Goal: Task Accomplishment & Management: Complete application form

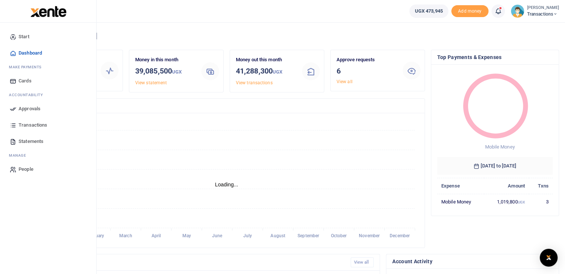
scroll to position [6, 6]
click at [12, 109] on icon at bounding box center [13, 109] width 7 height 7
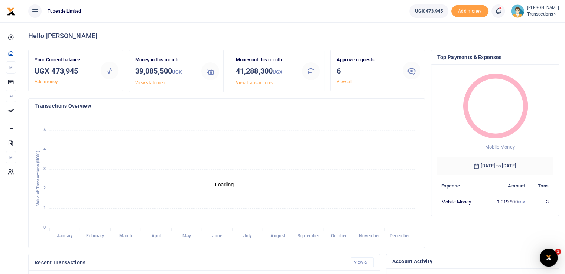
scroll to position [0, 0]
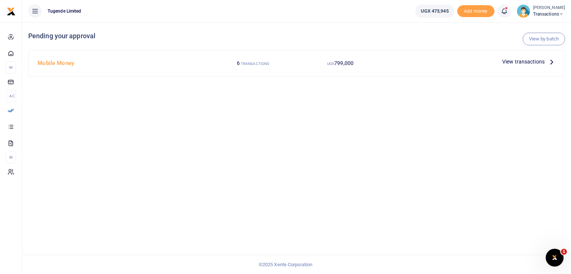
click at [537, 10] on small "[PERSON_NAME]" at bounding box center [549, 8] width 32 height 6
click at [534, 27] on link "Switch accounts" at bounding box center [535, 27] width 59 height 10
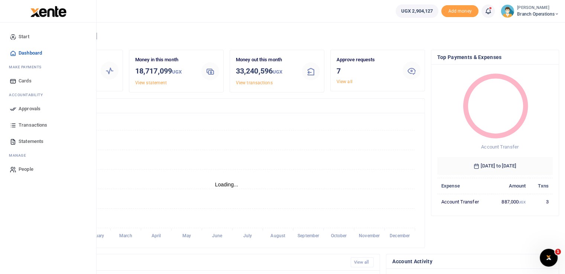
click at [14, 107] on icon at bounding box center [13, 109] width 7 height 7
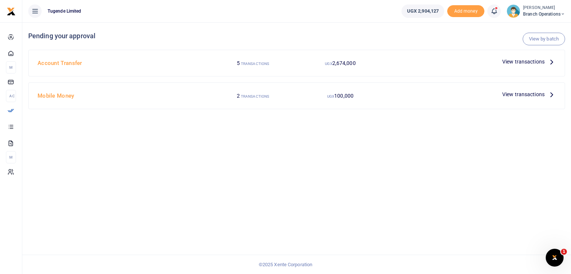
click at [512, 60] on span "View transactions" at bounding box center [523, 62] width 42 height 8
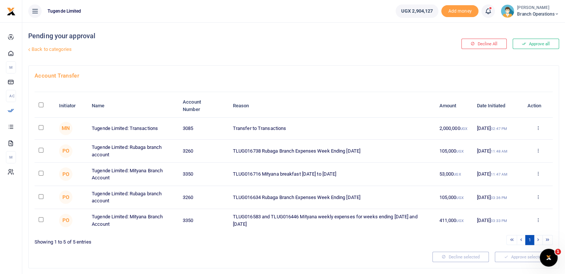
click at [40, 127] on input "checkbox" at bounding box center [41, 127] width 5 height 5
checkbox input "true"
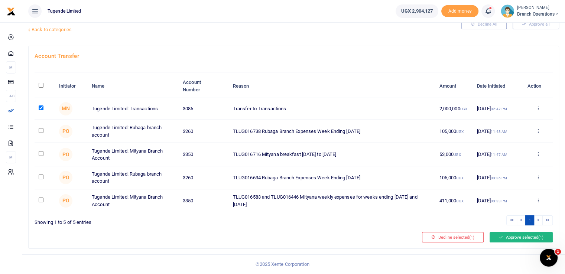
click at [509, 241] on button "Approve selected (1)" at bounding box center [521, 237] width 63 height 10
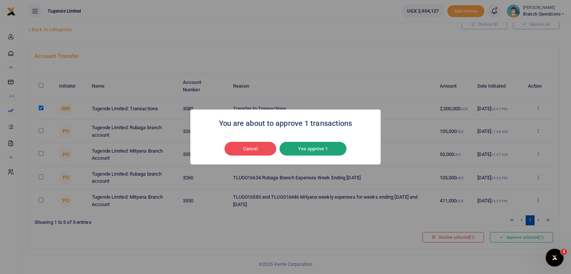
click at [309, 151] on button "Yes approve 1" at bounding box center [312, 149] width 67 height 14
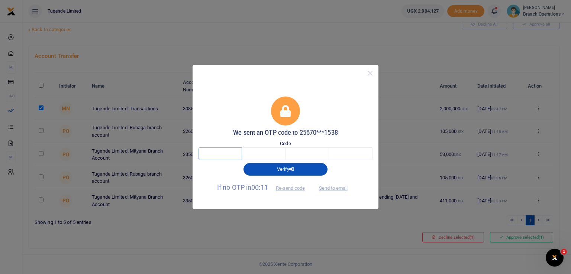
click at [226, 149] on input "text" at bounding box center [219, 154] width 43 height 13
type input "8"
type input "6"
type input "3"
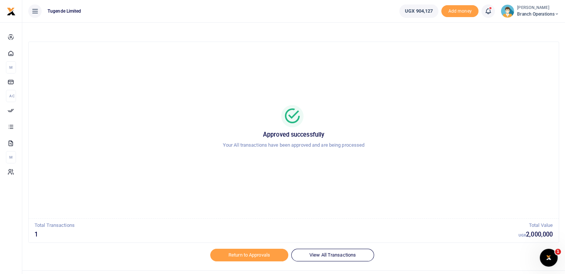
click at [535, 17] on div "[PERSON_NAME] Branch Operations" at bounding box center [530, 10] width 58 height 13
click at [522, 27] on link "Switch accounts" at bounding box center [530, 27] width 59 height 10
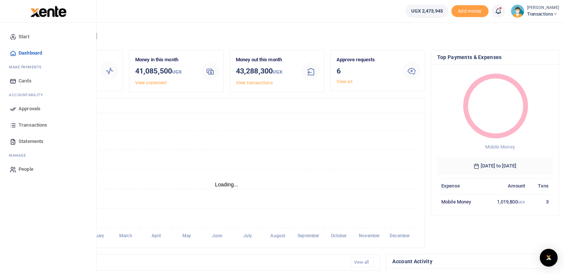
scroll to position [6, 6]
click at [11, 109] on icon at bounding box center [13, 109] width 7 height 7
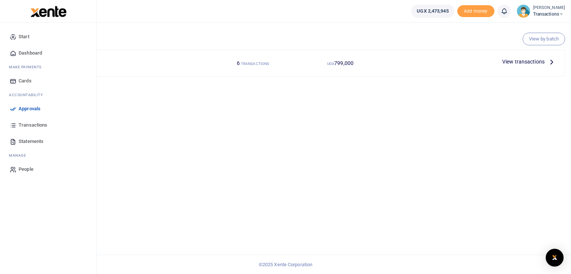
click at [12, 109] on icon at bounding box center [13, 109] width 7 height 7
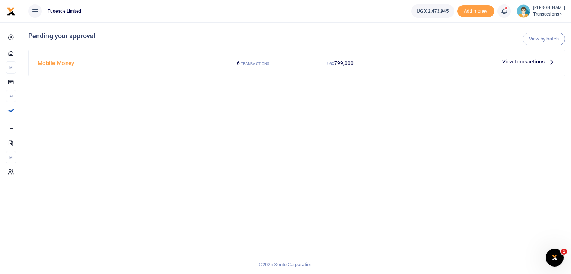
click at [519, 61] on span "View transactions" at bounding box center [523, 62] width 42 height 8
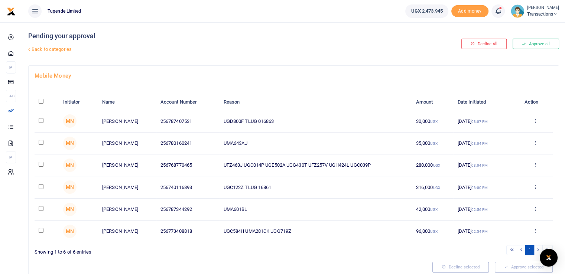
click at [302, 60] on div "Pending your approval Back to categories" at bounding box center [204, 43] width 352 height 43
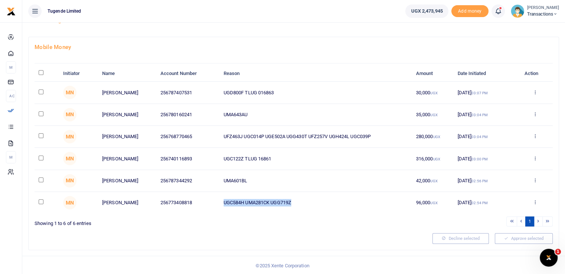
drag, startPoint x: 300, startPoint y: 203, endPoint x: 215, endPoint y: 202, distance: 85.1
click at [215, 202] on tr "MN [GEOGRAPHIC_DATA] 256773408818 UGC584H UMA281CK UGG719Z 96,000 UGX [DATE] 02…" at bounding box center [294, 203] width 518 height 22
copy tr "UGC584H UMA281CK UGG719Z"
drag, startPoint x: 248, startPoint y: 178, endPoint x: 216, endPoint y: 178, distance: 32.7
click at [216, 178] on tr "MN Sam Kuchana 256787344292 UMA601BL 42,000 UGX 22 Sep 2025 02:56 PM Approve De…" at bounding box center [294, 181] width 518 height 22
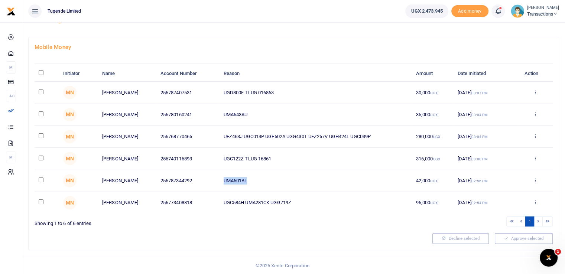
copy tr "UMA601BL"
drag, startPoint x: 244, startPoint y: 158, endPoint x: 219, endPoint y: 155, distance: 25.0
click at [219, 155] on td "UGC122Z TLUG 16861" at bounding box center [315, 159] width 192 height 22
copy td "UGC122Z"
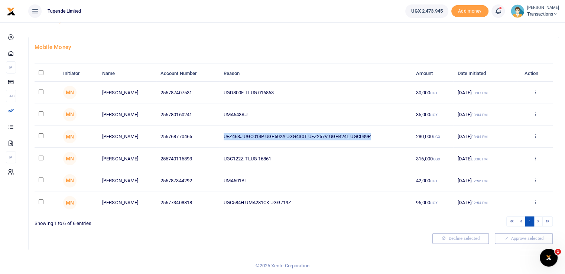
drag, startPoint x: 376, startPoint y: 136, endPoint x: 220, endPoint y: 137, distance: 155.7
click at [220, 137] on td "UFZ463J UGC014P UGE502A UGG430T UFZ257V UGH424L UGC039P" at bounding box center [315, 137] width 192 height 22
copy td "UFZ463J UGC014P UGE502A UGG430T UFZ257V UGH424L UGC039P"
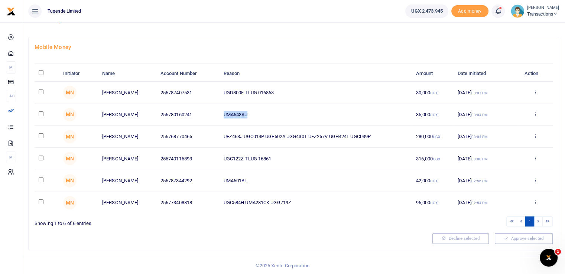
drag, startPoint x: 250, startPoint y: 114, endPoint x: 219, endPoint y: 114, distance: 31.6
click at [219, 114] on td "UMA643AU" at bounding box center [315, 115] width 192 height 22
copy td "UMA643AU"
drag, startPoint x: 243, startPoint y: 90, endPoint x: 207, endPoint y: 87, distance: 36.5
click at [207, 87] on tr "MN Michael Basabe 256787407531 UGD800F TLUG 016863 30,000 UGX 22 Sep 2025 03:07…" at bounding box center [294, 93] width 518 height 22
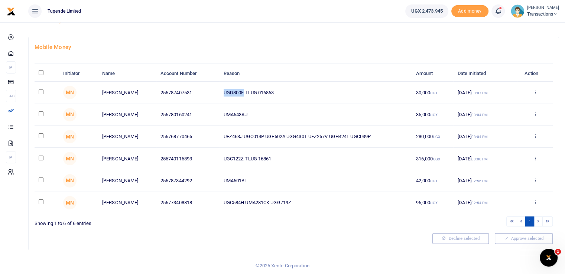
copy tr "UGD800F"
click at [482, 46] on h4 "Mobile Money" at bounding box center [294, 47] width 518 height 8
drag, startPoint x: 242, startPoint y: 91, endPoint x: 219, endPoint y: 88, distance: 23.6
click at [219, 88] on td "UGD800F TLUG 016863" at bounding box center [315, 93] width 192 height 22
drag, startPoint x: 245, startPoint y: 92, endPoint x: 219, endPoint y: 93, distance: 25.3
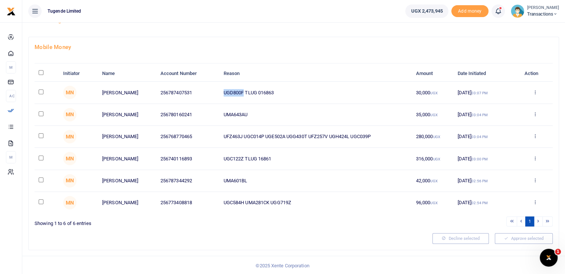
click at [219, 93] on td "UGD800F TLUG 016863" at bounding box center [315, 93] width 192 height 22
copy td "UGD800F"
click at [361, 49] on h4 "Mobile Money" at bounding box center [294, 47] width 518 height 8
click at [42, 73] on input "\a \a : activate to sort column descending" at bounding box center [41, 72] width 5 height 5
checkbox input "true"
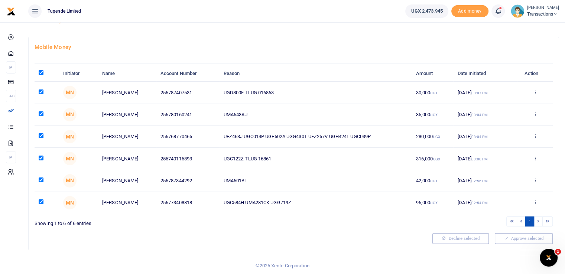
checkbox input "true"
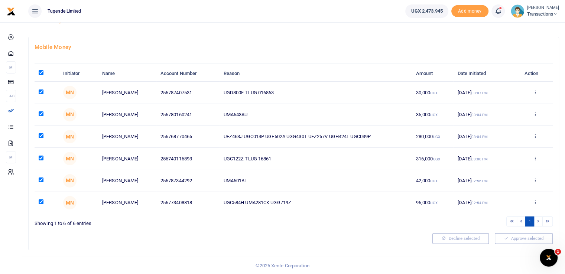
checkbox input "true"
click at [514, 240] on button "Approve selected (6)" at bounding box center [521, 238] width 63 height 10
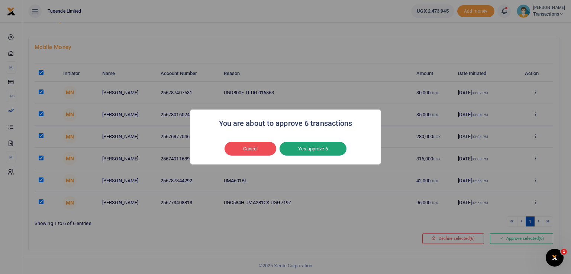
click at [323, 152] on button "Yes approve 6" at bounding box center [312, 149] width 67 height 14
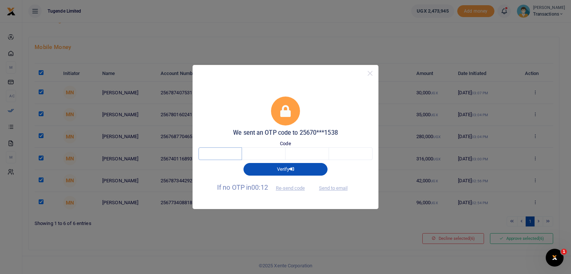
click at [208, 153] on input "text" at bounding box center [219, 154] width 43 height 13
type input "8"
type input "4"
type input "1"
type input "9"
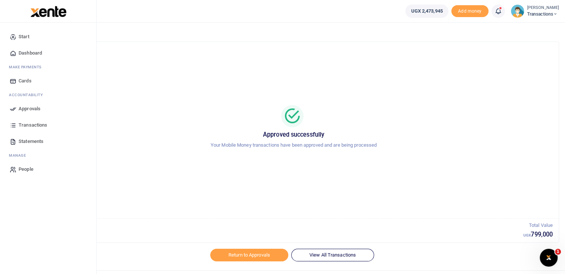
click at [12, 111] on icon at bounding box center [13, 109] width 7 height 7
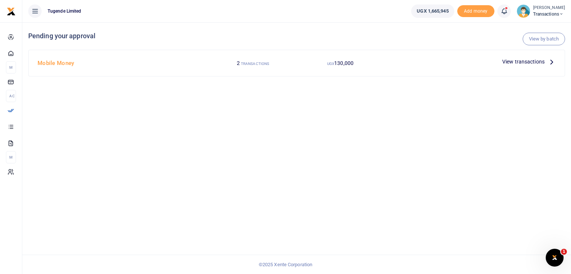
click at [509, 64] on span "View transactions" at bounding box center [523, 62] width 42 height 8
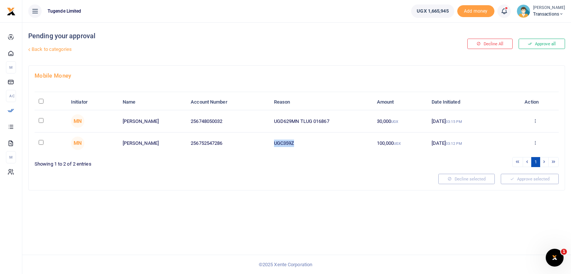
drag, startPoint x: 297, startPoint y: 141, endPoint x: 247, endPoint y: 141, distance: 49.8
click at [247, 141] on tr "MN Musa Lwanga 256752547286 UGC359Z 100,000 UGX 22 Sep 2025 03:12 PM Approve De…" at bounding box center [297, 144] width 524 height 22
copy tr "UGC359Z"
drag, startPoint x: 300, startPoint y: 122, endPoint x: 264, endPoint y: 122, distance: 36.4
click at [264, 122] on tr "MN Keneth Muwaya 256748050032 UGD629MN TLUG 016867 30,000 UGX 22 Sep 2025 03:15…" at bounding box center [297, 121] width 524 height 22
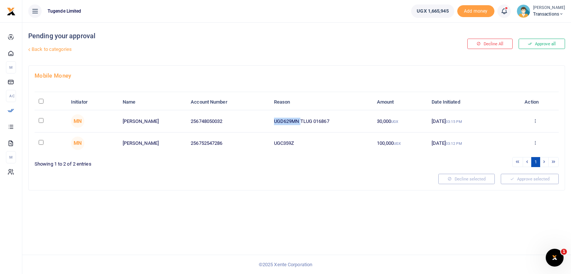
copy tr "UGD629MN"
click at [296, 53] on link "Back to categories" at bounding box center [204, 49] width 357 height 13
click at [253, 183] on div at bounding box center [234, 179] width 404 height 10
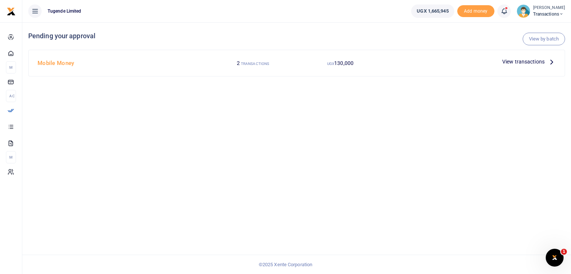
click at [514, 64] on span "View transactions" at bounding box center [523, 62] width 42 height 8
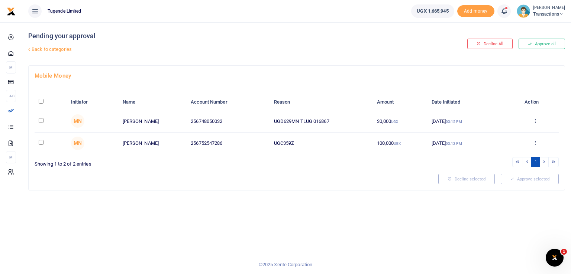
click at [41, 100] on input "\a \a : activate to sort column descending" at bounding box center [41, 101] width 5 height 5
checkbox input "true"
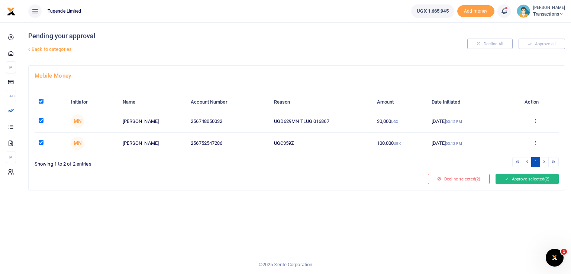
click at [523, 177] on button "Approve selected (2)" at bounding box center [526, 179] width 63 height 10
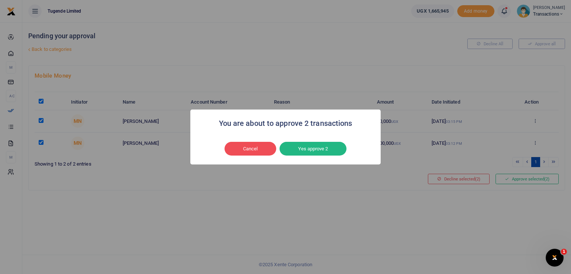
click at [290, 156] on div "Cancel No Yes approve 2" at bounding box center [285, 148] width 175 height 17
click at [304, 148] on button "Yes approve 2" at bounding box center [312, 149] width 67 height 14
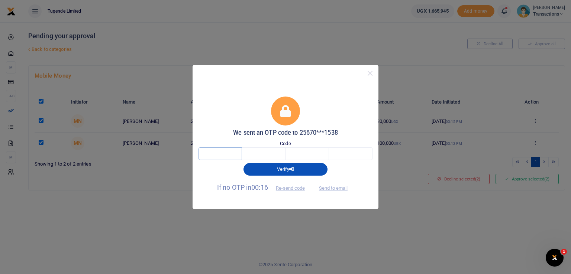
click at [220, 153] on input "text" at bounding box center [219, 154] width 43 height 13
type input "2"
type input "7"
type input "5"
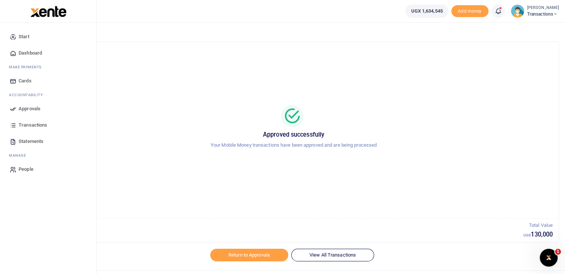
click at [13, 107] on icon at bounding box center [13, 109] width 7 height 7
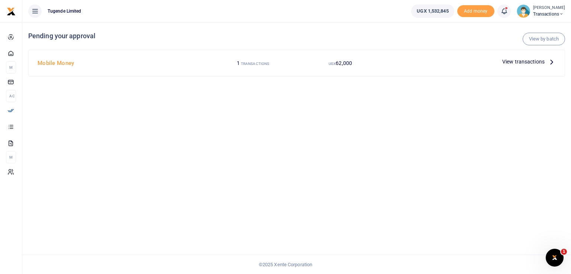
click at [517, 62] on span "View transactions" at bounding box center [523, 62] width 42 height 8
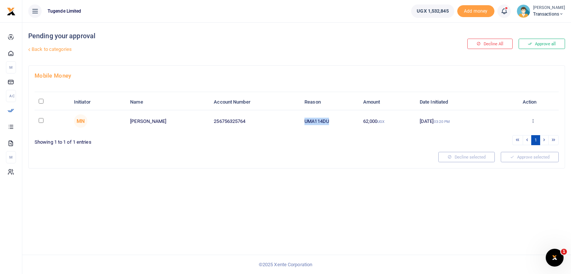
drag, startPoint x: 331, startPoint y: 119, endPoint x: 293, endPoint y: 122, distance: 37.6
click at [293, 122] on tr "MN [PERSON_NAME] 256756325764 UMA114DU 62,000 UGX [DATE] 03:20 PM Approve Decli…" at bounding box center [297, 121] width 524 height 22
click at [334, 146] on div "Mobile Money Initiator Name Account Number Reason Amount Date Initiated Action …" at bounding box center [297, 117] width 536 height 102
drag, startPoint x: 330, startPoint y: 120, endPoint x: 303, endPoint y: 123, distance: 26.6
click at [303, 123] on td "UMA114DU" at bounding box center [329, 121] width 58 height 22
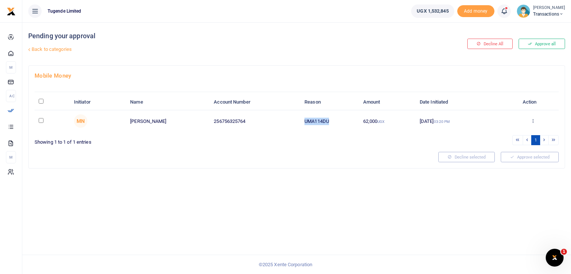
copy td "UMA114DU"
click at [360, 172] on div "Pending your approval Back to categories Decline All Approve all Mobile Money I…" at bounding box center [296, 148] width 548 height 252
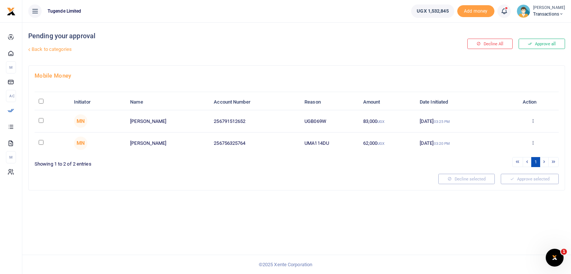
click at [258, 204] on div "Pending your approval Back to categories Decline All Approve all Mobile Money I…" at bounding box center [296, 148] width 548 height 252
drag, startPoint x: 330, startPoint y: 120, endPoint x: 286, endPoint y: 125, distance: 43.5
click at [286, 125] on tr "MN [PERSON_NAME] 256791512652 UGB069W 83,000 UGX [DATE] 03:25 PM Approve Declin…" at bounding box center [297, 121] width 524 height 22
copy tr "UGB069W"
click at [331, 119] on td "UGB069W" at bounding box center [329, 121] width 58 height 22
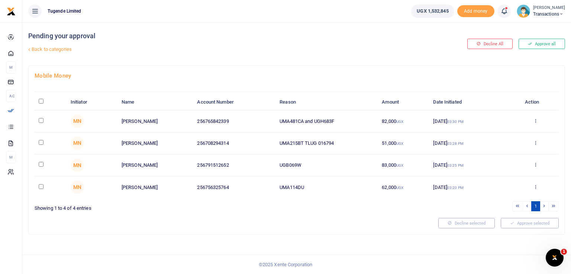
click at [338, 227] on div at bounding box center [234, 223] width 404 height 10
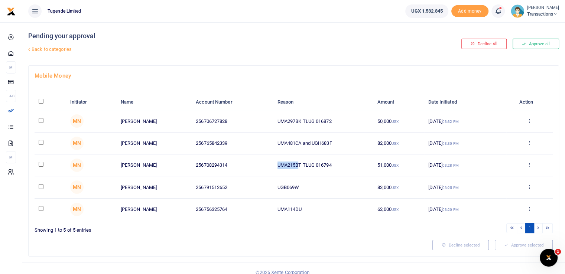
drag, startPoint x: 300, startPoint y: 165, endPoint x: 263, endPoint y: 161, distance: 37.4
click at [263, 161] on tr "MN [PERSON_NAME] 256708294314 UMA215BT TLUG 016794 51,000 UGX [DATE] 03:28 PM A…" at bounding box center [294, 166] width 518 height 22
copy tr "UMA215B"
click at [321, 48] on link "Back to categories" at bounding box center [203, 49] width 354 height 13
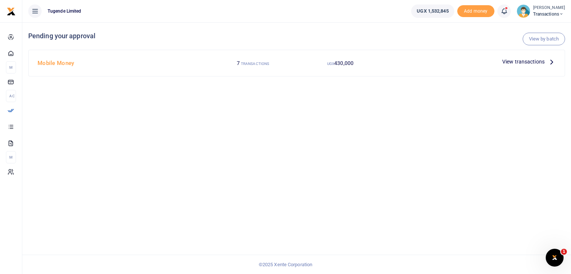
click at [514, 62] on span "View transactions" at bounding box center [523, 62] width 42 height 8
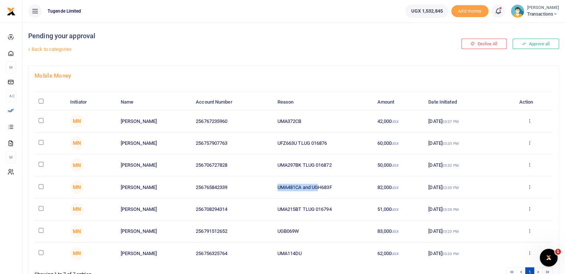
drag, startPoint x: 282, startPoint y: 189, endPoint x: 321, endPoint y: 188, distance: 39.4
click at [260, 189] on tr "MN Zaverio Bahirira 256765842339 UMA481CA and UGH683F 82,000 UGX 22 Sep 2025 03…" at bounding box center [294, 188] width 518 height 22
drag, startPoint x: 343, startPoint y: 185, endPoint x: 254, endPoint y: 189, distance: 89.6
click at [254, 189] on tr "MN Zaverio Bahirira 256765842339 UMA481CA and UGH683F 82,000 UGX 22 Sep 2025 03…" at bounding box center [294, 188] width 518 height 22
copy tr "UMA481CA and UGH683F"
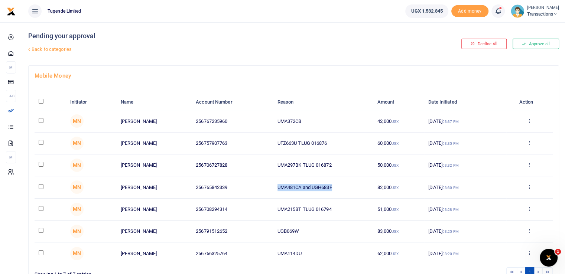
copy tr "UMA481CA and UGH683F"
drag, startPoint x: 302, startPoint y: 164, endPoint x: 260, endPoint y: 165, distance: 41.6
click at [260, 165] on tr "MN Emmanuel Muwumba 256706727828 UMA297BK TLUG 016872 50,000 UGX 22 Sep 2025 03…" at bounding box center [294, 166] width 518 height 22
copy tr "UMA297BK"
drag, startPoint x: 297, startPoint y: 143, endPoint x: 271, endPoint y: 143, distance: 25.3
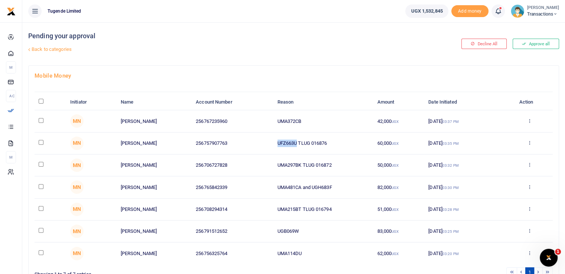
click at [271, 143] on tr "MN Oliver Katusiime 256757907763 UFZ663U TLUG 016876 60,000 UGX 22 Sep 2025 03:…" at bounding box center [294, 144] width 518 height 22
copy tr "UFZ663U"
drag, startPoint x: 306, startPoint y: 124, endPoint x: 262, endPoint y: 119, distance: 44.4
click at [262, 119] on tr "MN Wilber Twesigye 256767235960 UMA372CB 42,000 UGX 22 Sep 2025 03:37 PM Approv…" at bounding box center [294, 121] width 518 height 22
copy tr "UMA372CB"
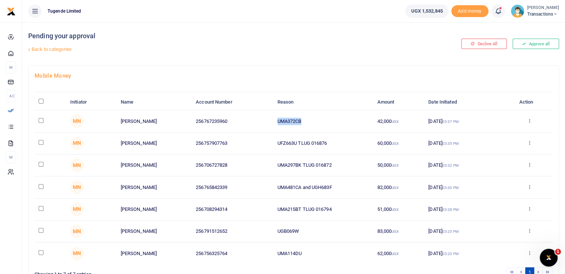
copy tr "UMA372CB"
click at [257, 55] on link "Back to categories" at bounding box center [203, 49] width 354 height 13
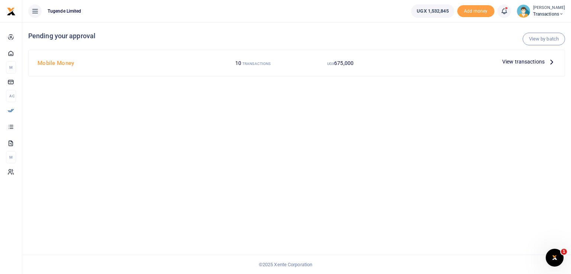
click at [519, 63] on span "View transactions" at bounding box center [523, 62] width 42 height 8
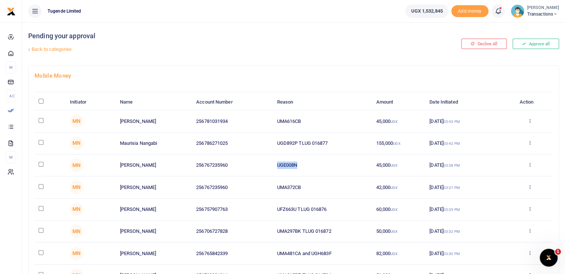
drag, startPoint x: 299, startPoint y: 163, endPoint x: 263, endPoint y: 160, distance: 35.8
click at [263, 160] on tr "MN [PERSON_NAME] 256767235960 UGE008N 45,000 UGX [DATE] 03:38 PM Approve Declin…" at bounding box center [294, 166] width 518 height 22
copy tr "UGE008N"
click at [294, 39] on h4 "Pending your approval" at bounding box center [204, 36] width 352 height 8
drag, startPoint x: 299, startPoint y: 142, endPoint x: 267, endPoint y: 145, distance: 31.7
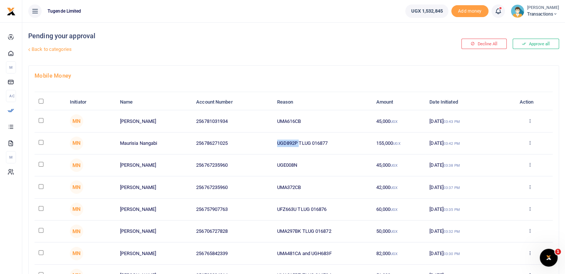
click at [267, 145] on tr "MN Maurisia Nangabi 256786271025 UGD892P TLUG 016877 155,000 UGX 22 Sep 2025 03…" at bounding box center [294, 144] width 518 height 22
copy tr "UGD892P"
drag, startPoint x: 302, startPoint y: 119, endPoint x: 231, endPoint y: 114, distance: 70.8
click at [231, 114] on tr "MN John Bosco Olinga 256781031934 UMA616CB 45,000 UGX 22 Sep 2025 03:43 PM Appr…" at bounding box center [294, 121] width 518 height 22
copy tr "UMA616CB"
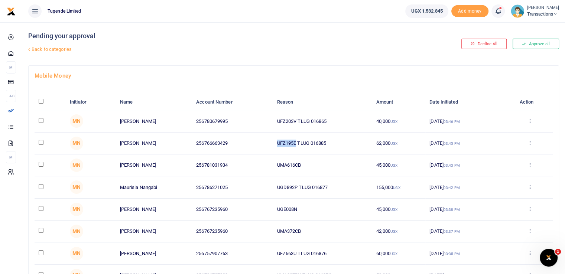
drag, startPoint x: 296, startPoint y: 143, endPoint x: 256, endPoint y: 145, distance: 40.2
click at [256, 145] on tr "MN [PERSON_NAME] 256766663429 UFZ195E TLUG 016885 62,000 UGX [DATE] 03:45 PM Ap…" at bounding box center [294, 144] width 518 height 22
copy tr "UFZ195E"
drag, startPoint x: 296, startPoint y: 121, endPoint x: 268, endPoint y: 120, distance: 28.3
click at [268, 120] on tr "MN Habart Dhaki 256780679995 UFZ203V TLUG 016865 40,000 UGX 22 Sep 2025 03:46 P…" at bounding box center [294, 121] width 518 height 22
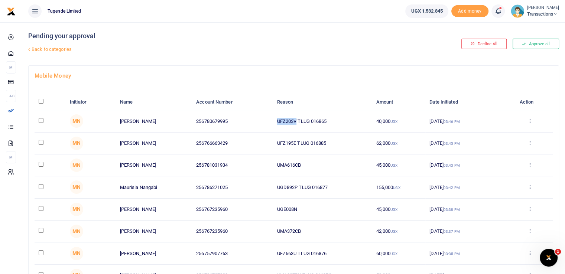
copy tr "UFZ203V"
click at [282, 53] on link "Back to categories" at bounding box center [203, 49] width 354 height 13
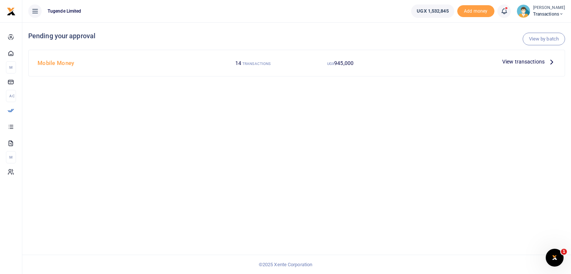
click at [511, 63] on span "View transactions" at bounding box center [523, 62] width 42 height 8
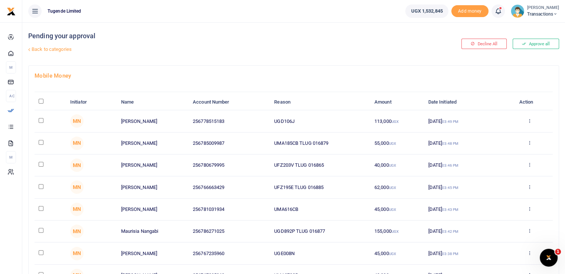
click at [298, 140] on td "UMA185CB TLUG 016879" at bounding box center [320, 144] width 100 height 22
drag, startPoint x: 299, startPoint y: 143, endPoint x: 242, endPoint y: 145, distance: 57.2
click at [242, 145] on tr "MN Margrate Nakyesa 256785009987 UMA185CB TLUG 016879 55,000 UGX 22 Sep 2025 03…" at bounding box center [294, 144] width 518 height 22
copy tr "UMA185CB"
drag, startPoint x: 297, startPoint y: 119, endPoint x: 256, endPoint y: 119, distance: 40.1
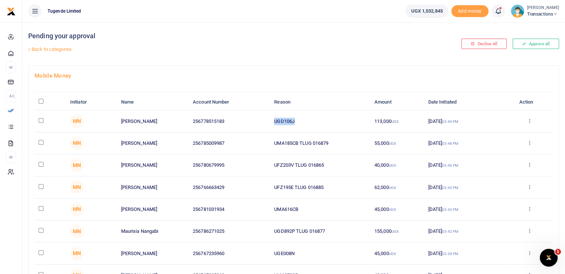
click at [256, 119] on tr "MN Evarist Kwiringira 256778515183 UGD106J 113,000 UGX 22 Sep 2025 03:49 PM App…" at bounding box center [294, 121] width 518 height 22
copy tr "UGD106J"
click at [288, 45] on link "Back to categories" at bounding box center [203, 49] width 354 height 13
click at [42, 101] on input "\a \a : activate to sort column descending" at bounding box center [41, 101] width 5 height 5
checkbox input "true"
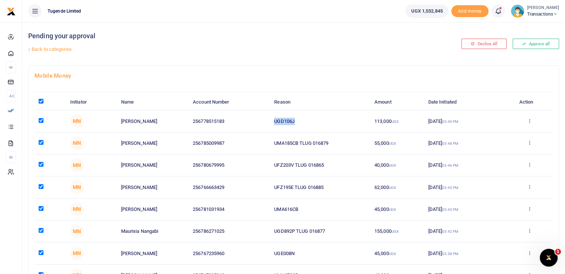
checkbox input "true"
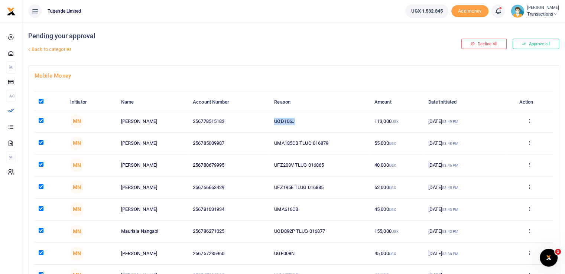
checkbox input "true"
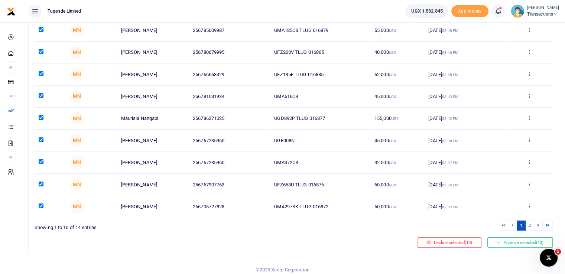
scroll to position [117, 0]
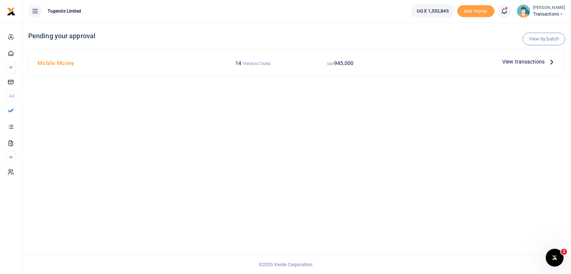
click at [518, 58] on span "View transactions" at bounding box center [523, 62] width 42 height 8
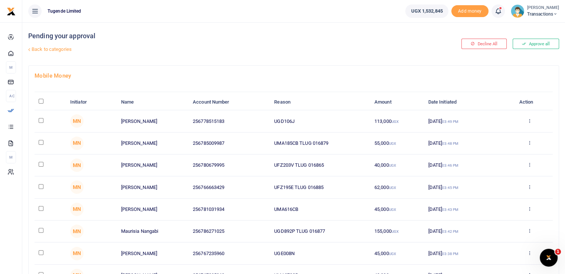
click at [39, 101] on input "\a \a : activate to sort column descending" at bounding box center [41, 101] width 5 height 5
checkbox input "true"
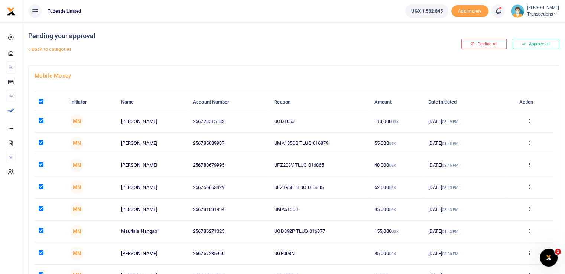
checkbox input "true"
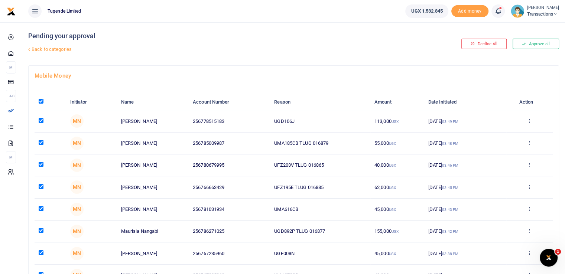
checkbox input "true"
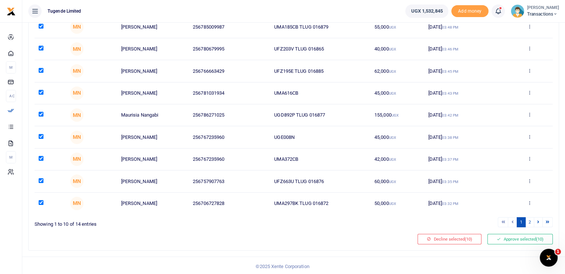
scroll to position [117, 0]
click at [530, 220] on link "2" at bounding box center [529, 222] width 9 height 10
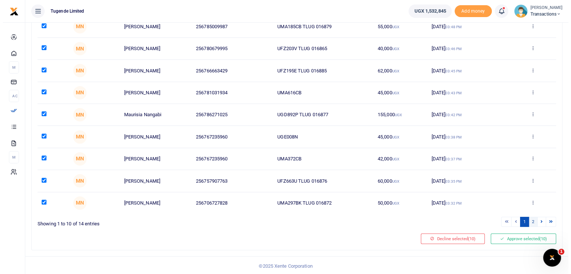
scroll to position [0, 0]
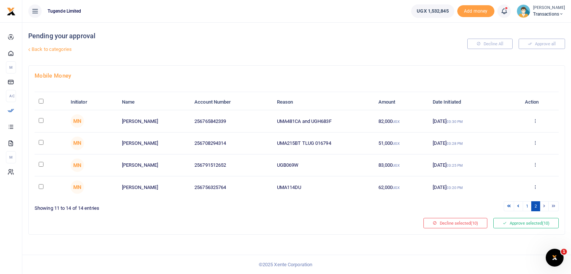
click at [39, 103] on input "\a \a : activate to sort column descending" at bounding box center [41, 101] width 5 height 5
checkbox input "true"
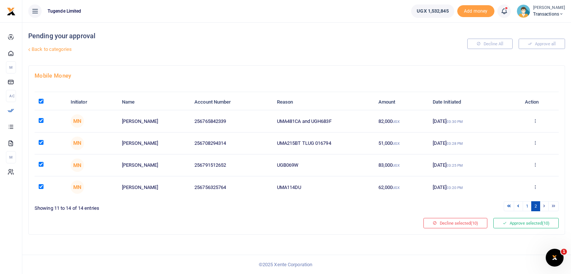
checkbox input "true"
click at [514, 223] on button "Approve selected (14)" at bounding box center [525, 223] width 65 height 10
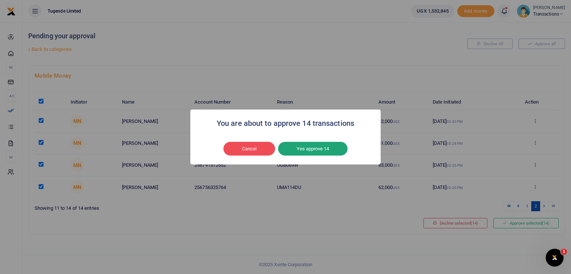
click at [303, 152] on button "Yes approve 14" at bounding box center [312, 149] width 69 height 14
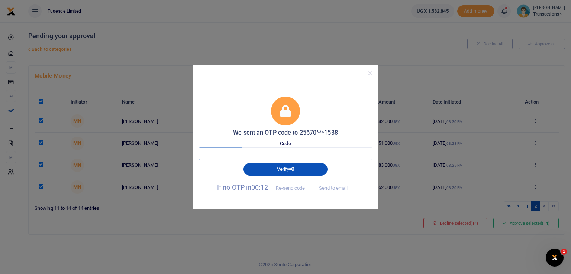
click at [211, 158] on input "text" at bounding box center [219, 154] width 43 height 13
type input "1"
type input "3"
type input "0"
type input "7"
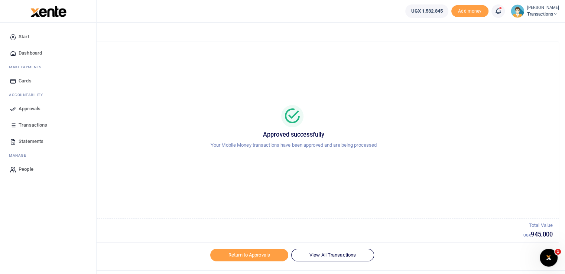
click at [10, 108] on icon at bounding box center [13, 109] width 7 height 7
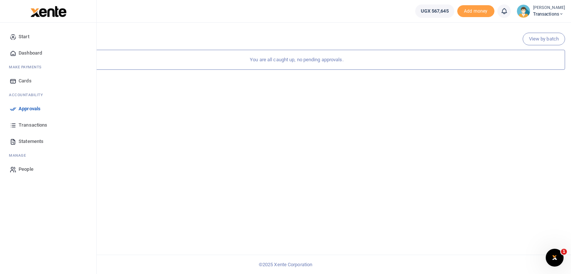
click at [8, 107] on link "Approvals" at bounding box center [48, 109] width 84 height 16
click at [20, 108] on span "Approvals" at bounding box center [30, 108] width 22 height 7
